Goal: Task Accomplishment & Management: Use online tool/utility

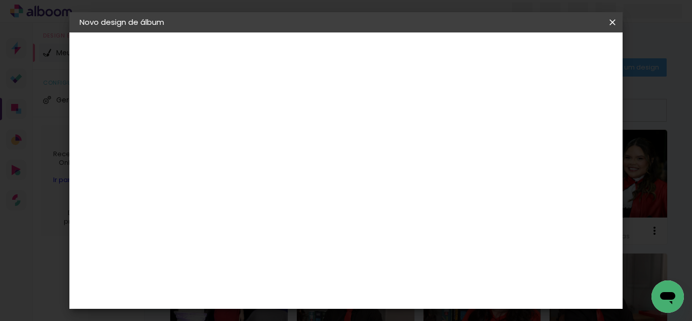
click at [245, 132] on input at bounding box center [245, 136] width 0 height 16
type input "[PERSON_NAME] 30X48"
type paper-input "[PERSON_NAME] 30X48"
click at [349, 51] on paper-button "Avançar" at bounding box center [325, 53] width 50 height 17
click at [435, 145] on paper-item "Tamanho Livre" at bounding box center [386, 154] width 97 height 22
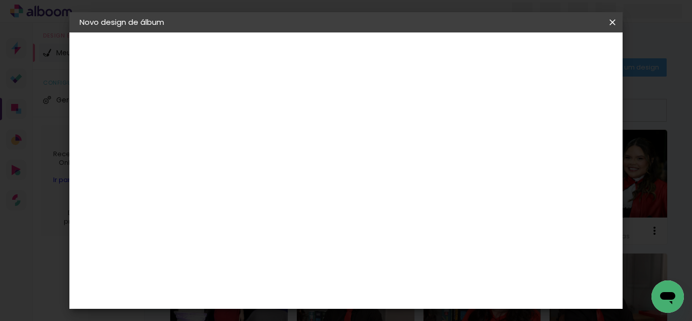
click at [450, 62] on header "Fornecedor Escolha um fornecedor ou avance com o tamanho livre. Voltar Avançar" at bounding box center [325, 62] width 249 height 60
click at [0, 0] on slot "Avançar" at bounding box center [0, 0] width 0 height 0
click at [246, 120] on input "2" at bounding box center [238, 116] width 35 height 13
type input "1"
type paper-input "1"
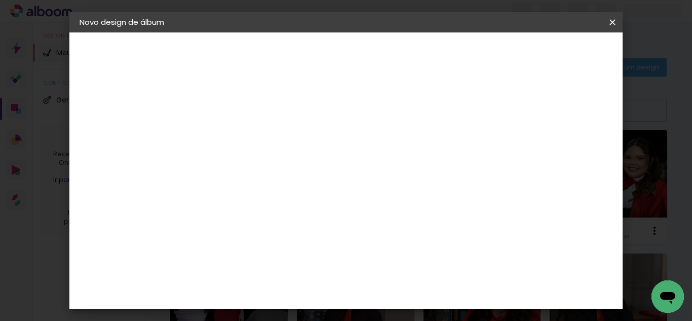
click at [253, 120] on input "1" at bounding box center [238, 116] width 35 height 13
click at [499, 117] on div at bounding box center [494, 116] width 9 height 9
type paper-checkbox "on"
type input "6"
type paper-input "6"
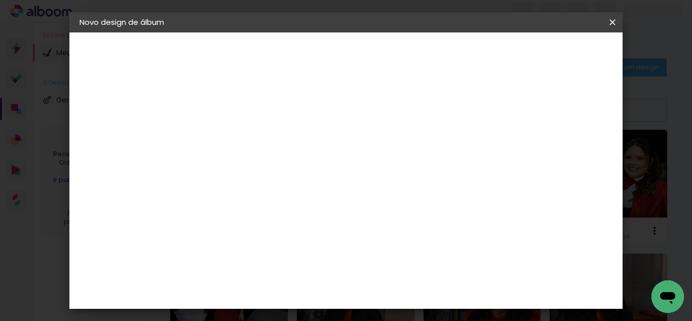
click at [569, 149] on input "6" at bounding box center [561, 152] width 18 height 15
type input "7"
type paper-input "7"
click at [569, 149] on input "7" at bounding box center [561, 152] width 18 height 15
type input "8"
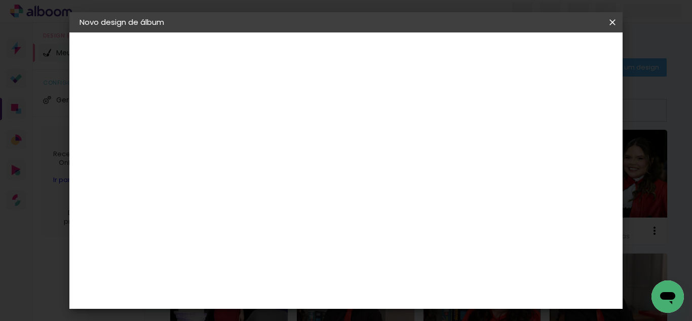
type paper-input "8"
click at [569, 149] on input "8" at bounding box center [561, 152] width 18 height 15
click at [569, 149] on div "mm" at bounding box center [576, 152] width 15 height 15
type input "9"
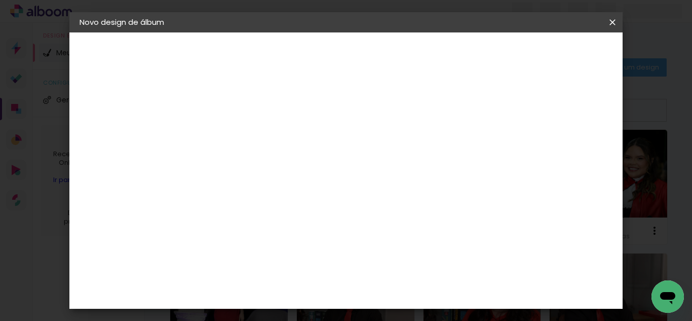
type paper-input "9"
click at [564, 149] on input "9" at bounding box center [558, 152] width 18 height 15
type input "10"
type paper-input "10"
click at [564, 149] on input "10" at bounding box center [557, 152] width 18 height 15
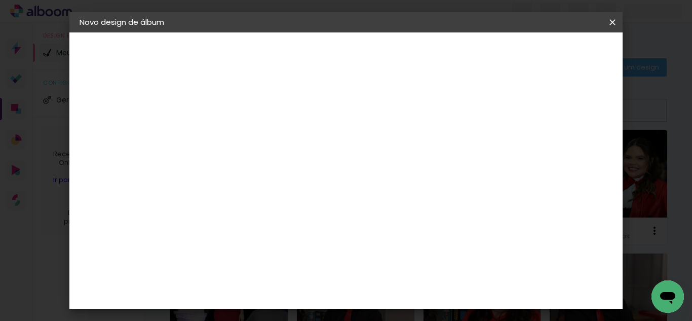
click at [227, 260] on div "cm" at bounding box center [233, 261] width 12 height 15
click at [412, 277] on input "60" at bounding box center [402, 274] width 26 height 15
type input "6"
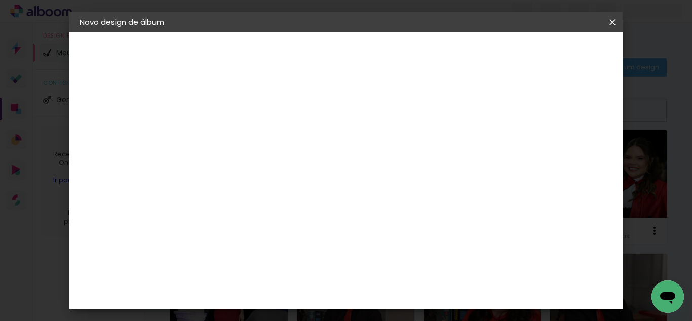
type input "48"
type paper-input "48"
click at [504, 50] on span "Iniciar design" at bounding box center [481, 53] width 46 height 7
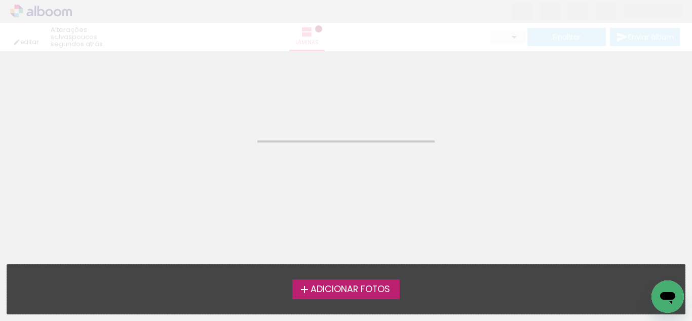
click at [368, 290] on span "Adicionar Fotos" at bounding box center [351, 289] width 80 height 9
click at [0, 0] on input "file" at bounding box center [0, 0] width 0 height 0
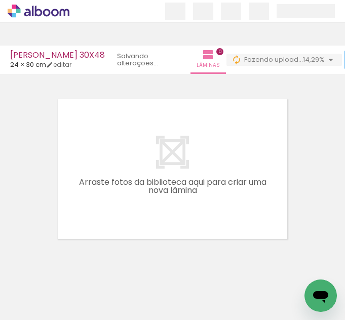
click at [257, 80] on div at bounding box center [172, 156] width 345 height 176
click at [301, 84] on div at bounding box center [172, 156] width 345 height 176
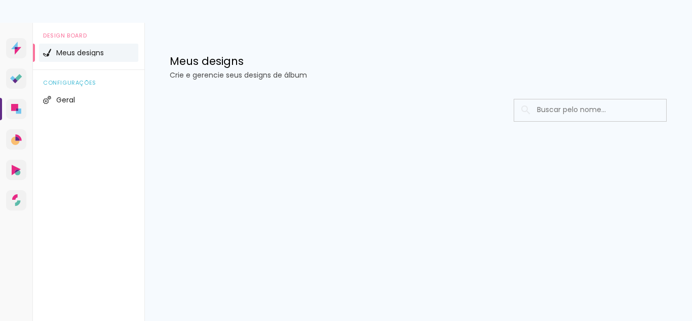
click at [500, 181] on div at bounding box center [418, 141] width 548 height 104
